Goal: Information Seeking & Learning: Learn about a topic

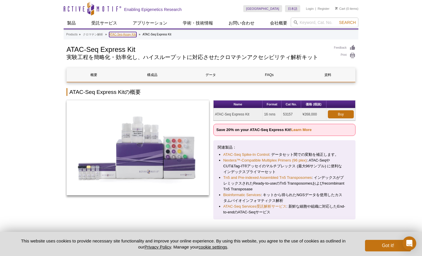
click at [128, 35] on link "ATAC-Seq Assay Kits" at bounding box center [122, 34] width 27 height 5
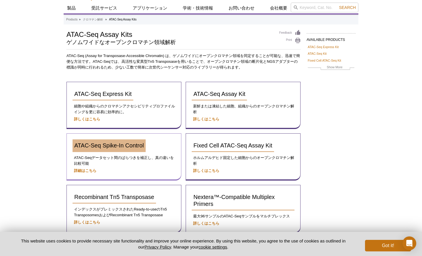
scroll to position [21, 0]
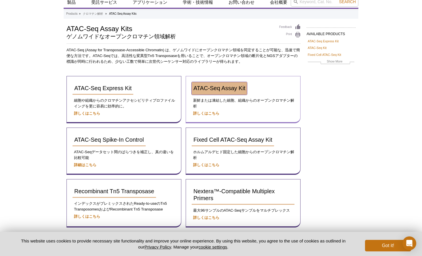
click at [220, 87] on span "ATAC-Seq Assay Kit" at bounding box center [219, 88] width 52 height 6
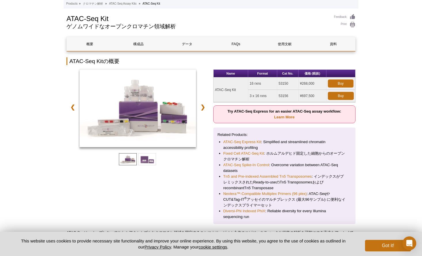
scroll to position [37, 0]
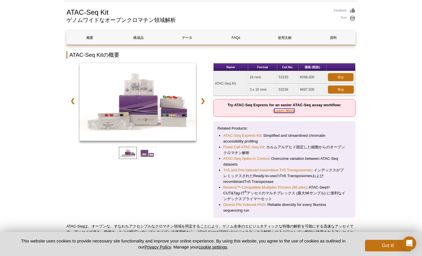
click at [284, 111] on link "Learn More" at bounding box center [284, 110] width 20 height 4
click at [287, 108] on link "Learn More" at bounding box center [284, 110] width 20 height 4
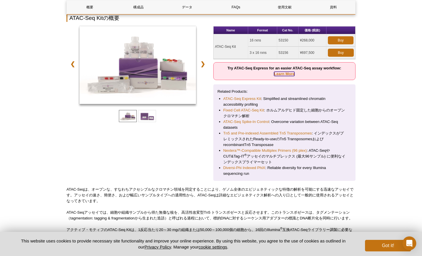
scroll to position [75, 0]
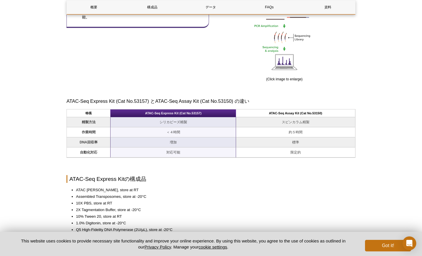
scroll to position [379, 0]
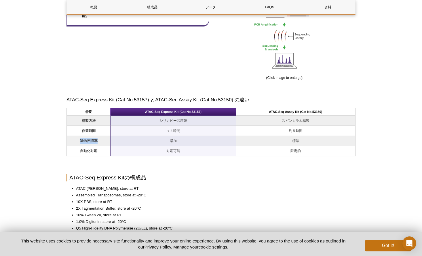
drag, startPoint x: 80, startPoint y: 140, endPoint x: 100, endPoint y: 139, distance: 19.6
click at [100, 139] on td "DNA回収率" at bounding box center [89, 141] width 44 height 10
copy strong "DNA回収率"
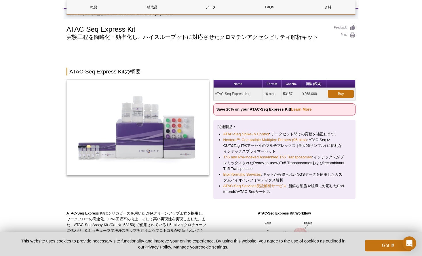
scroll to position [0, 0]
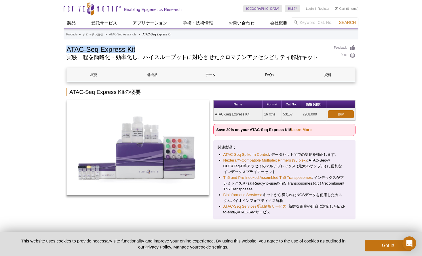
drag, startPoint x: 68, startPoint y: 49, endPoint x: 140, endPoint y: 49, distance: 72.2
click at [140, 49] on h1 "ATAC-Seq Express Kit" at bounding box center [196, 49] width 261 height 9
copy h1 "ATAC-Seq Express Kit"
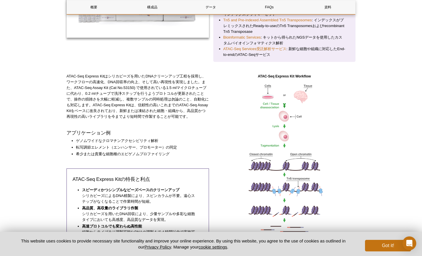
scroll to position [157, 0]
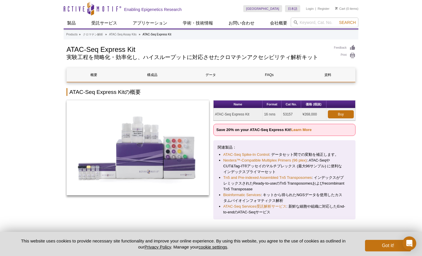
click at [242, 49] on h1 "ATAC-Seq Express Kit" at bounding box center [196, 49] width 261 height 9
click at [300, 130] on link "Learn More" at bounding box center [301, 129] width 20 height 4
